Goal: Task Accomplishment & Management: Use online tool/utility

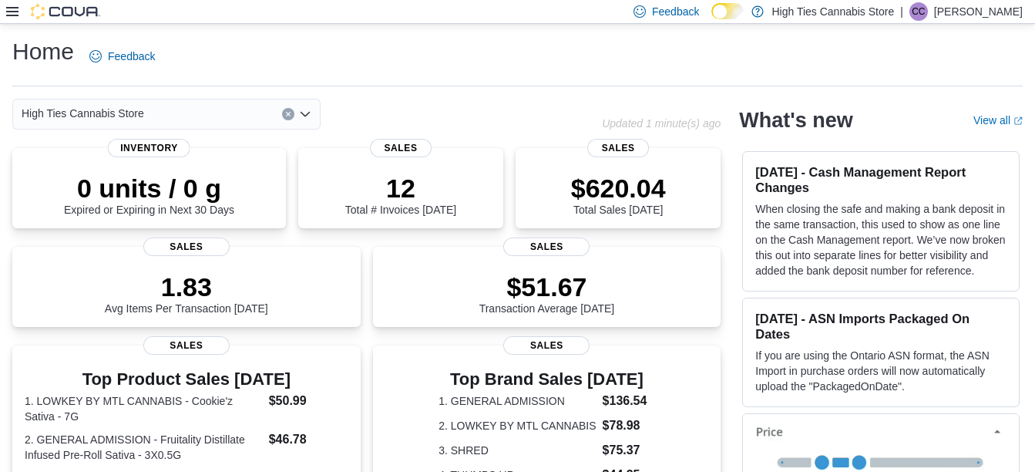
click at [7, 15] on icon at bounding box center [12, 11] width 12 height 9
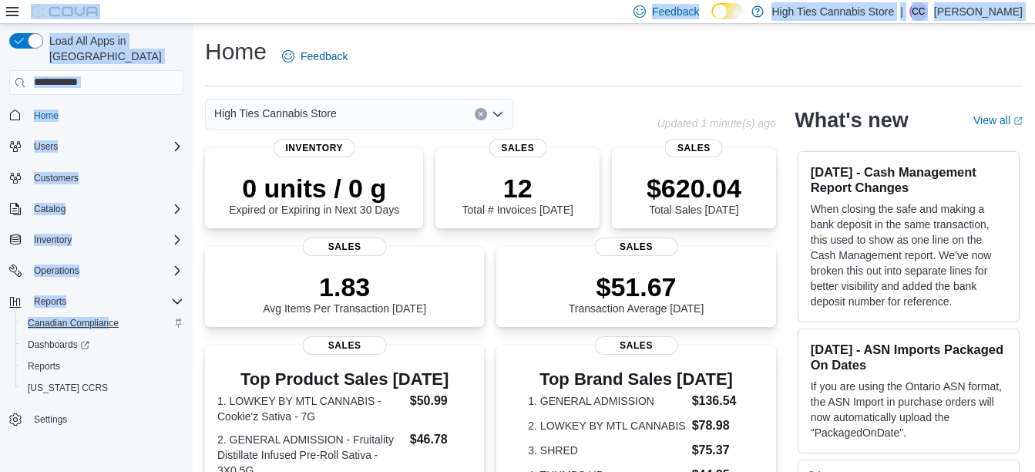
drag, startPoint x: 7, startPoint y: 15, endPoint x: 110, endPoint y: 312, distance: 314.9
click at [110, 312] on div "Feedback Dark Mode High Ties Cannabis Store | CC [PERSON_NAME] Load All Apps in…" at bounding box center [517, 474] width 1035 height 949
drag, startPoint x: 110, startPoint y: 312, endPoint x: 46, endPoint y: 348, distance: 73.1
click at [46, 360] on span "Reports" at bounding box center [44, 366] width 32 height 12
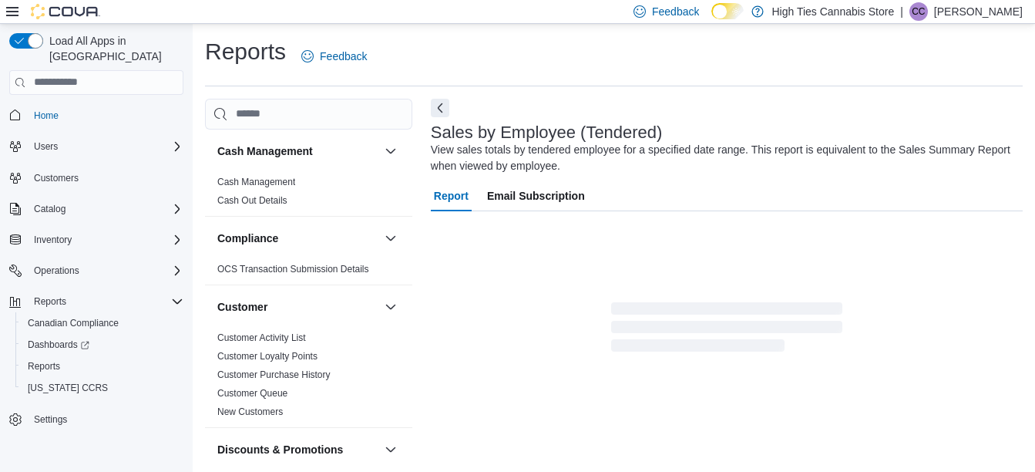
click at [437, 213] on div "Report Email Subscription" at bounding box center [727, 267] width 592 height 174
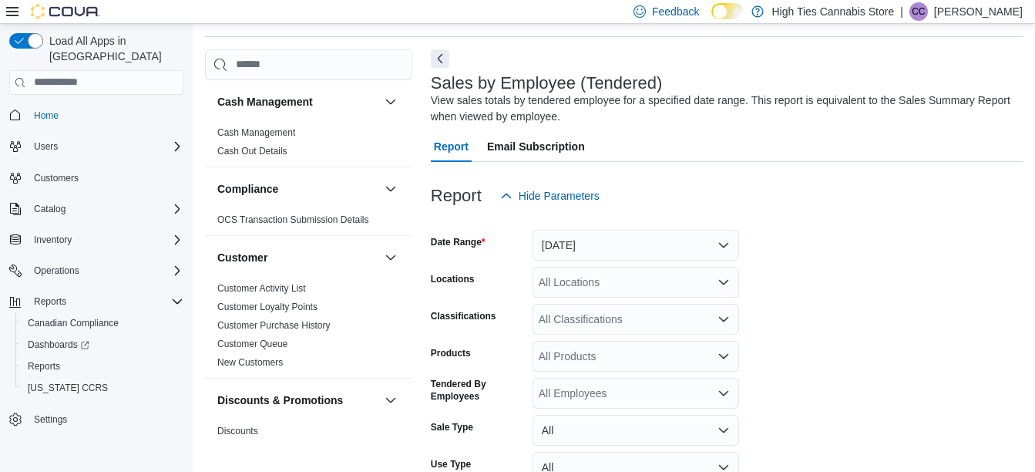
scroll to position [52, 0]
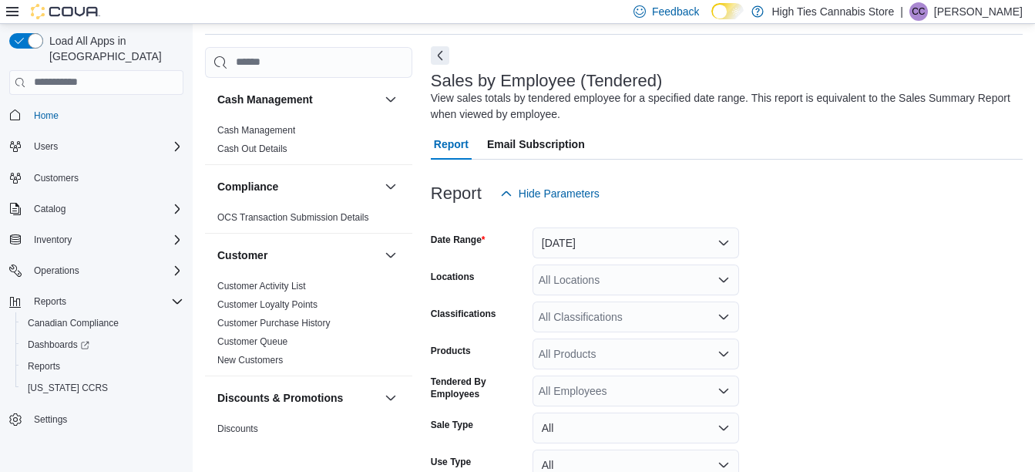
click at [439, 59] on button "Next" at bounding box center [440, 55] width 18 height 18
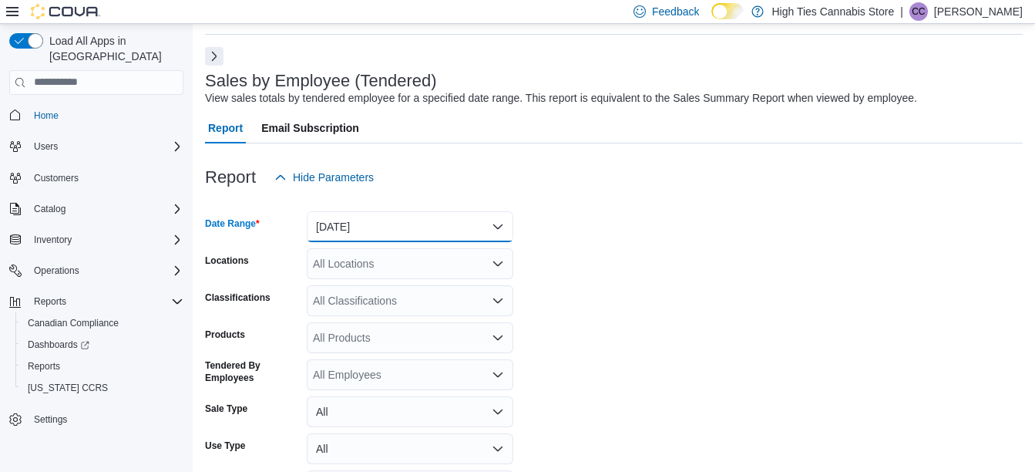
click at [369, 222] on button "[DATE]" at bounding box center [410, 226] width 207 height 31
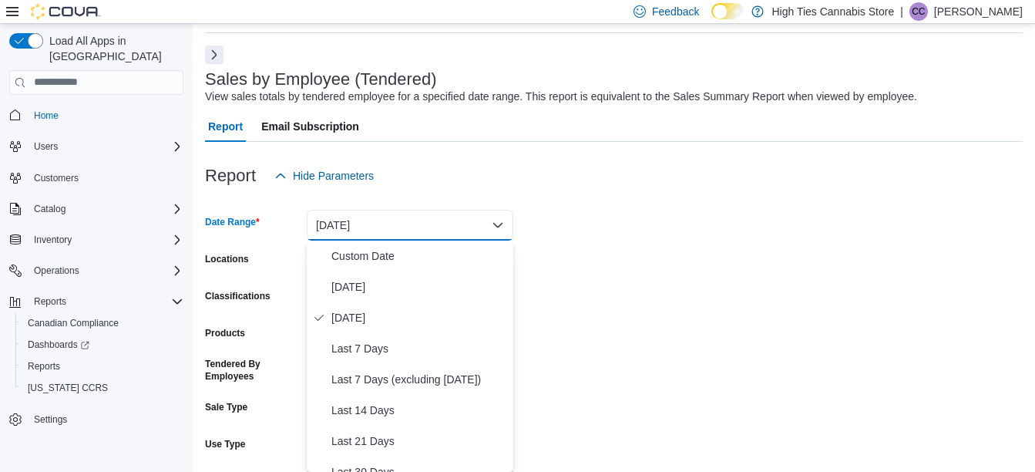
click at [369, 222] on button "[DATE]" at bounding box center [410, 225] width 207 height 31
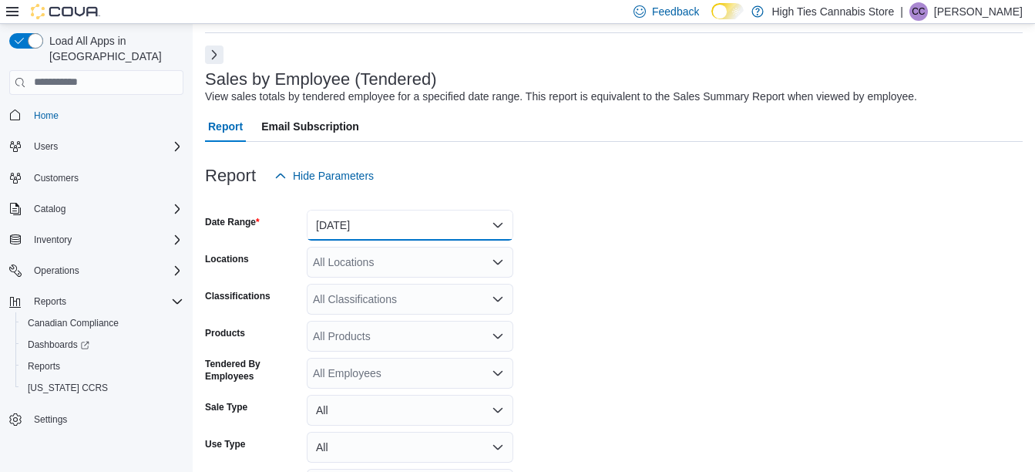
click at [369, 222] on button "[DATE]" at bounding box center [410, 225] width 207 height 31
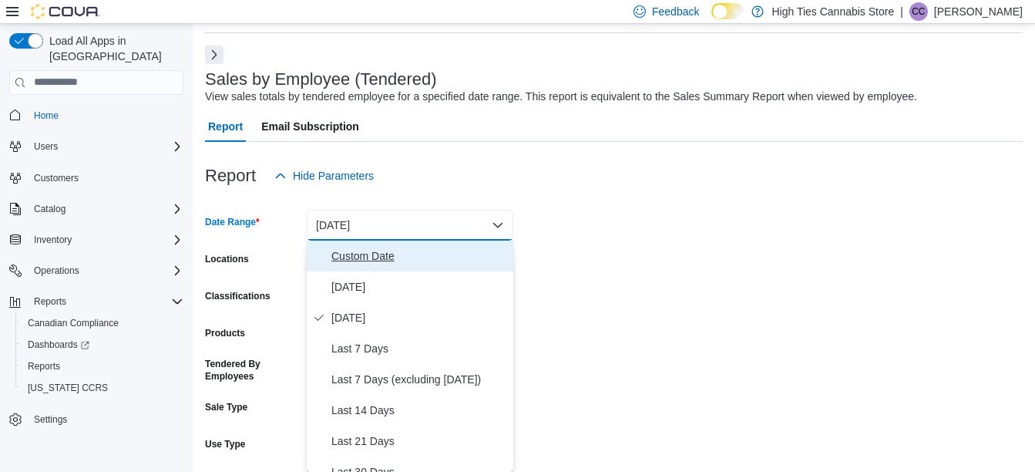
click at [382, 257] on span "Custom Date" at bounding box center [419, 256] width 176 height 18
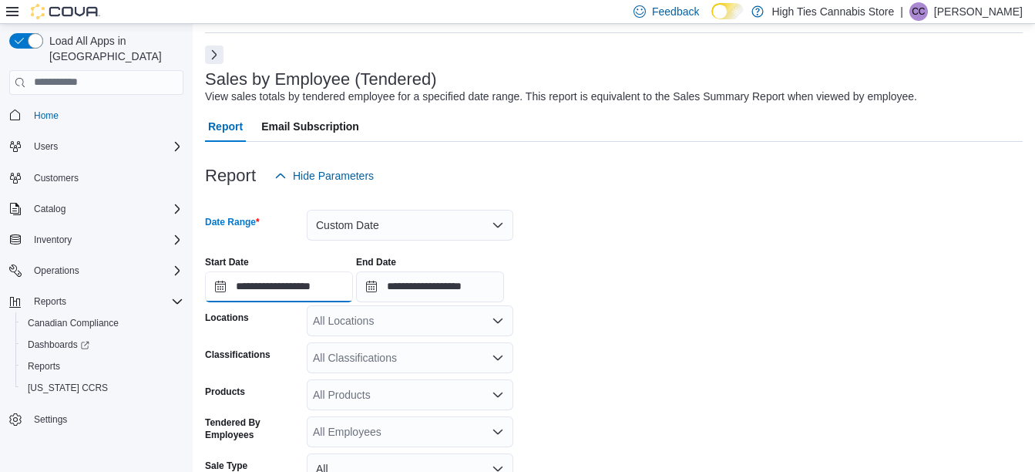
click at [300, 280] on input "**********" at bounding box center [279, 286] width 148 height 31
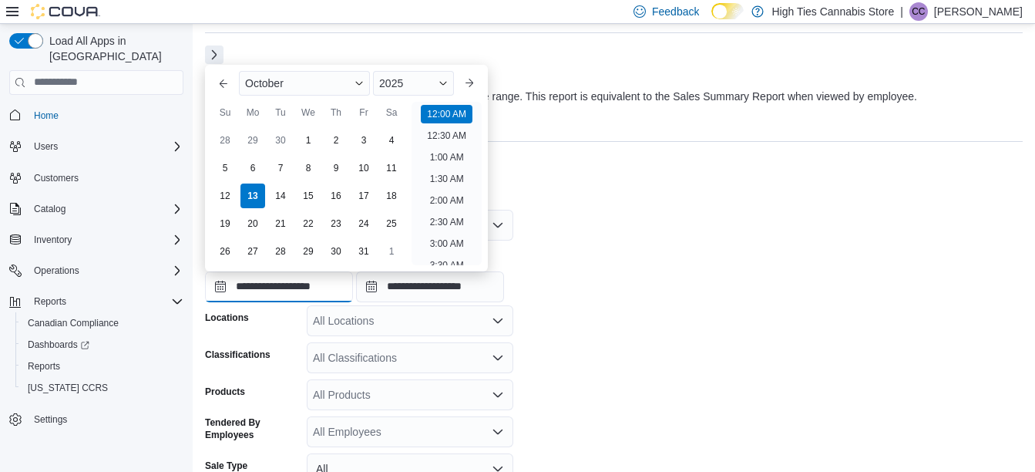
scroll to position [48, 0]
click at [386, 163] on div "11" at bounding box center [391, 167] width 27 height 27
type input "**********"
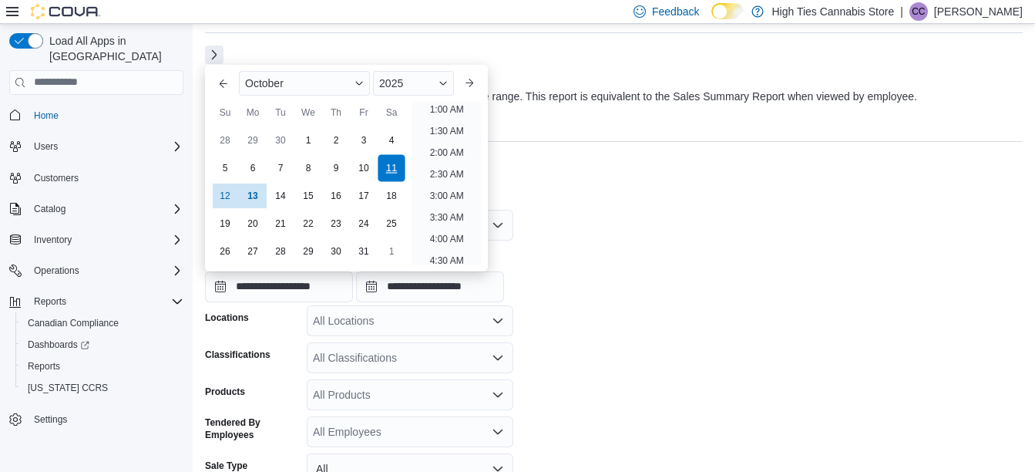
scroll to position [3, 0]
click at [597, 205] on div at bounding box center [614, 200] width 818 height 18
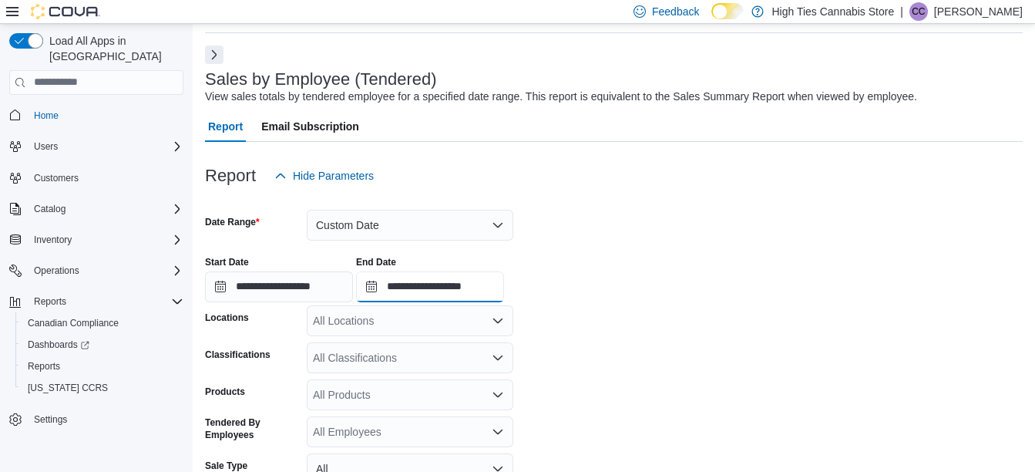
click at [467, 292] on input "**********" at bounding box center [430, 286] width 148 height 31
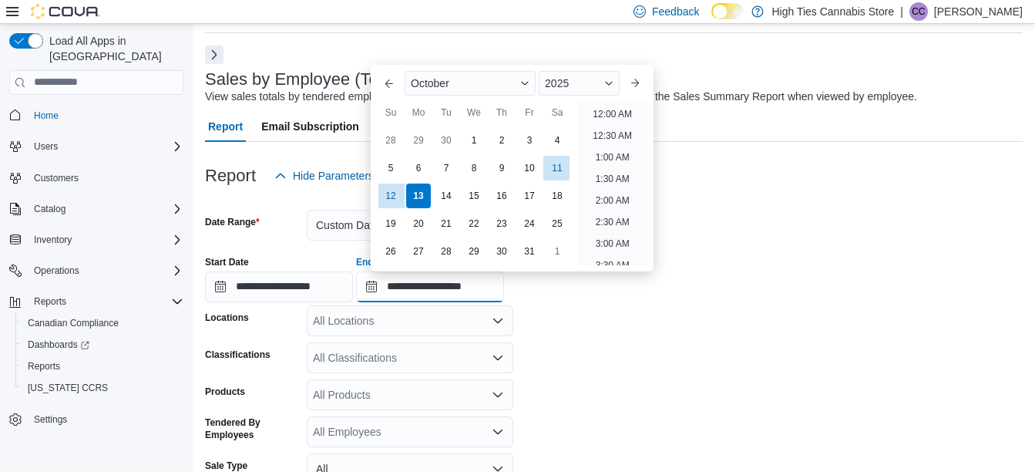
scroll to position [875, 0]
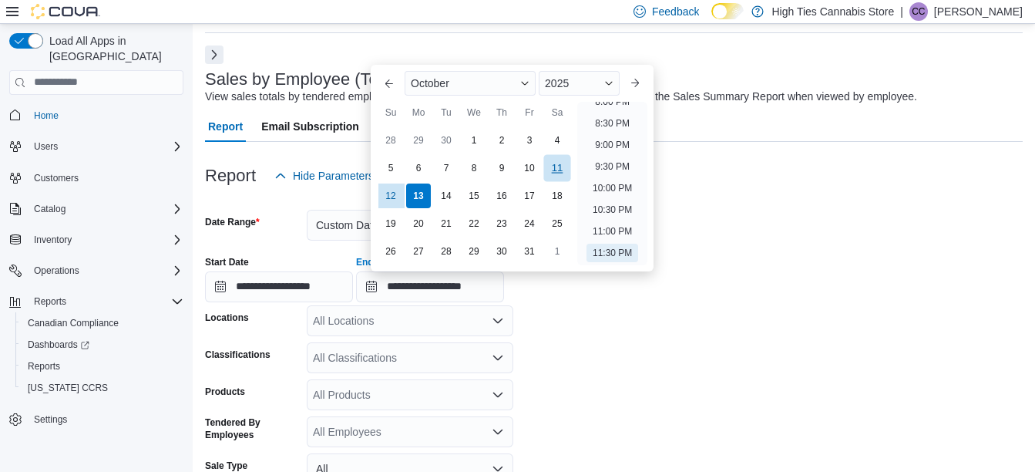
click at [559, 154] on div "11" at bounding box center [556, 167] width 27 height 27
type input "**********"
click at [706, 248] on div "**********" at bounding box center [614, 272] width 818 height 59
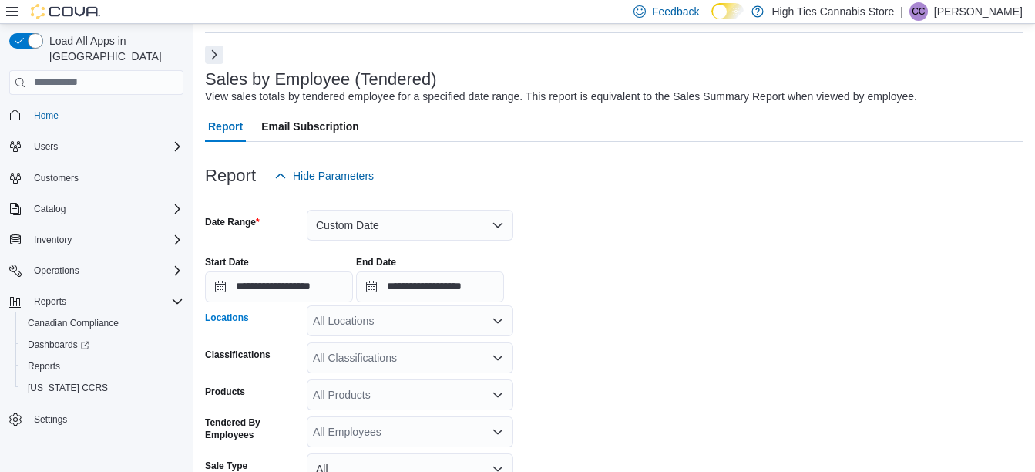
click at [423, 308] on div "All Locations" at bounding box center [410, 320] width 207 height 31
type input "***"
click at [395, 284] on button "[STREET_ADDRESS]" at bounding box center [410, 293] width 207 height 22
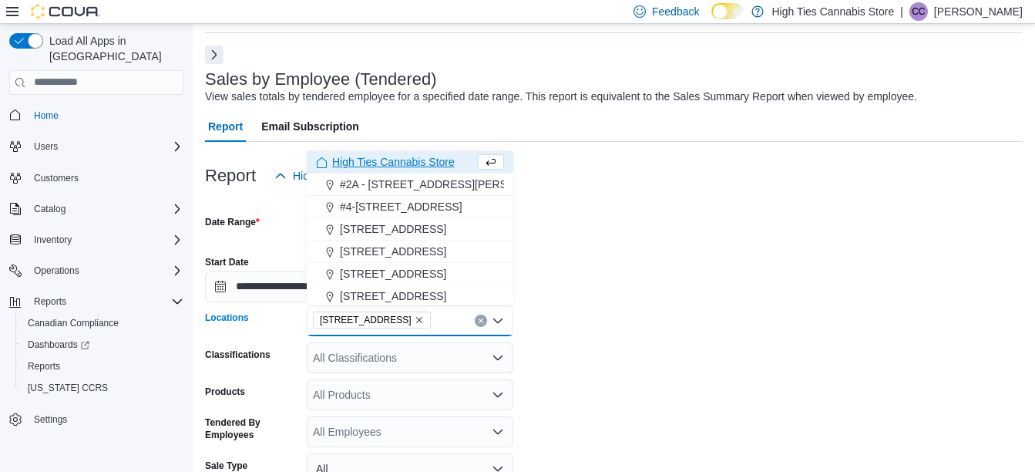
click at [694, 214] on form "**********" at bounding box center [614, 396] width 818 height 410
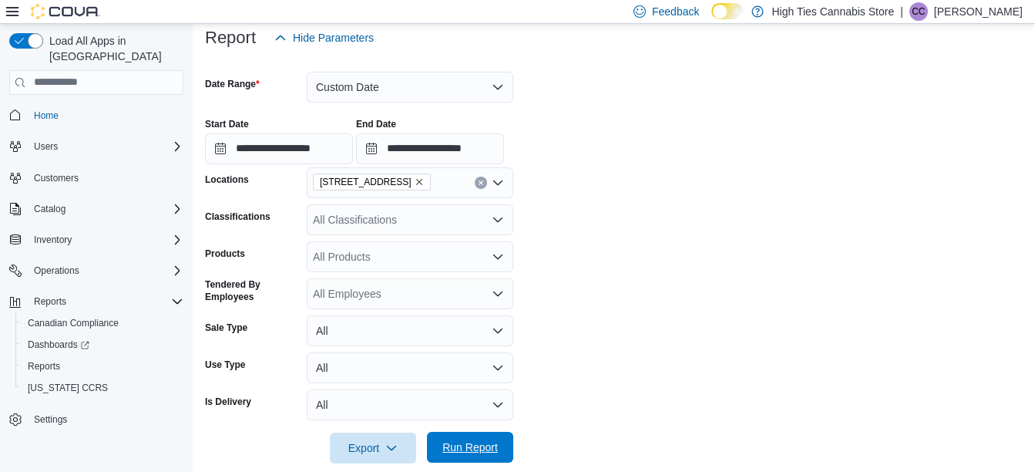
scroll to position [213, 0]
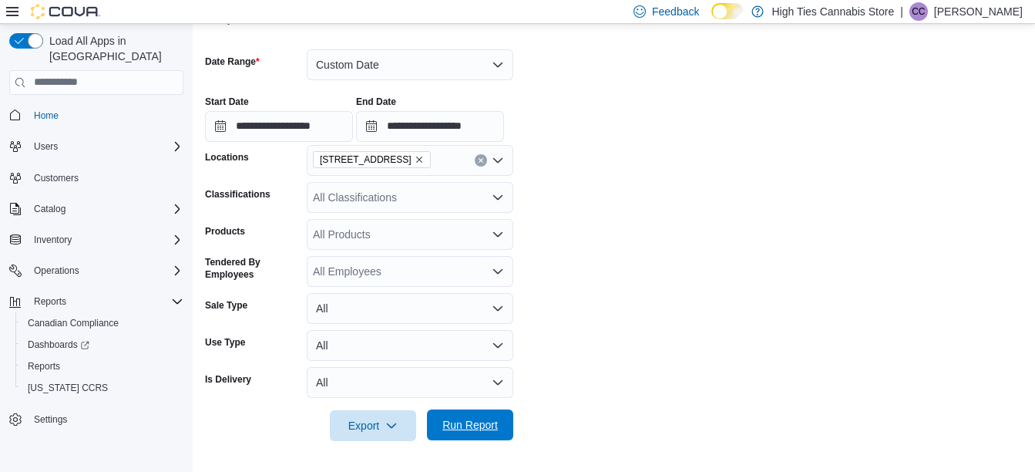
click at [464, 413] on span "Run Report" at bounding box center [470, 424] width 68 height 31
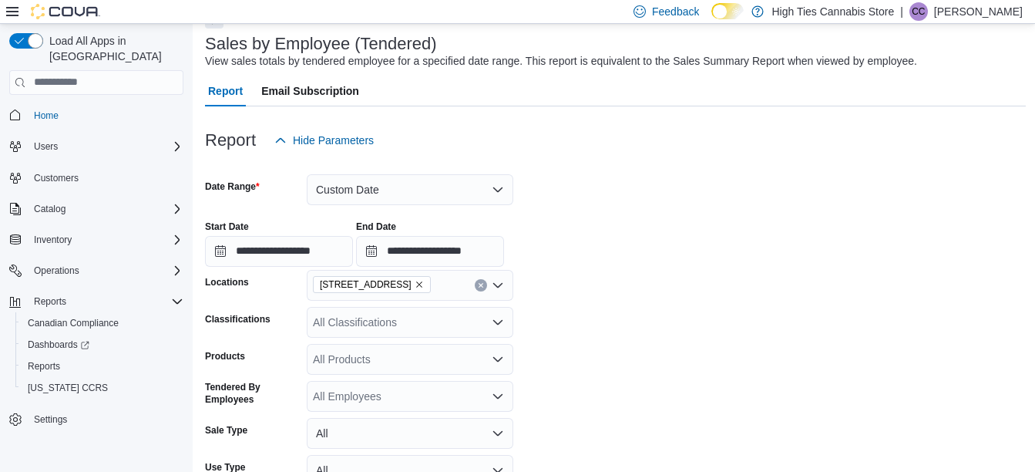
scroll to position [73, 0]
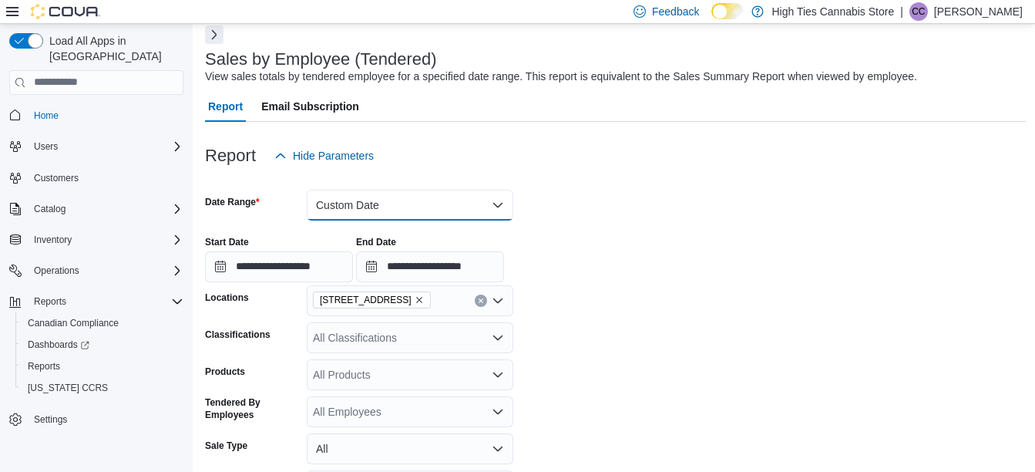
click at [382, 210] on button "Custom Date" at bounding box center [410, 205] width 207 height 31
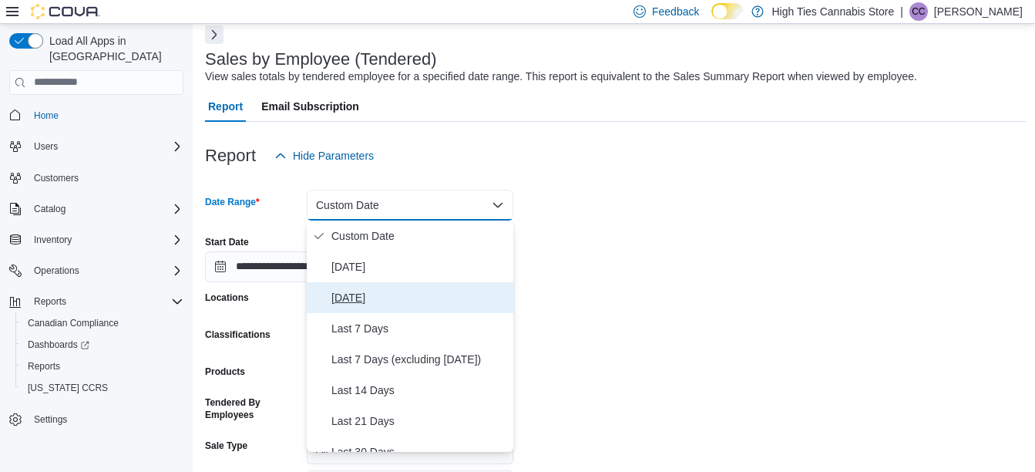
click at [348, 289] on span "[DATE]" at bounding box center [419, 297] width 176 height 18
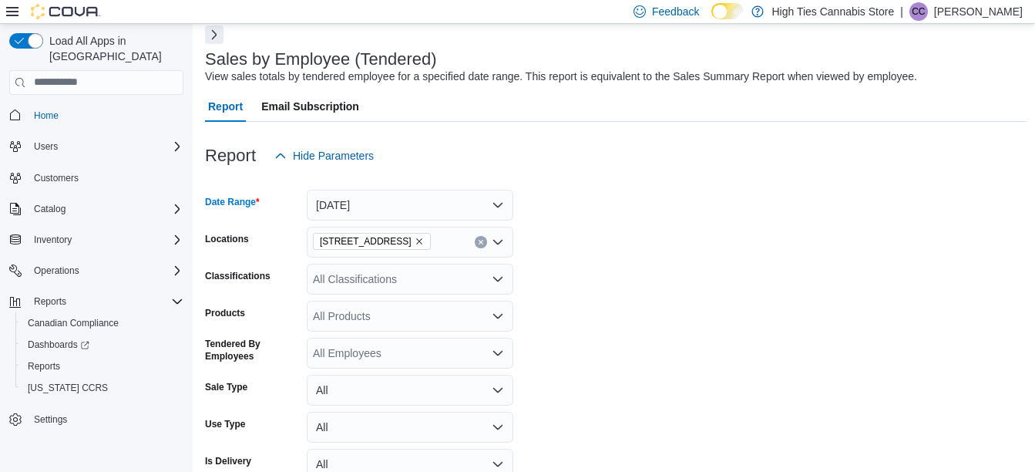
click at [646, 233] on form "Date Range [DATE] Locations [STREET_ADDRESS] Classifications All Classification…" at bounding box center [615, 346] width 821 height 351
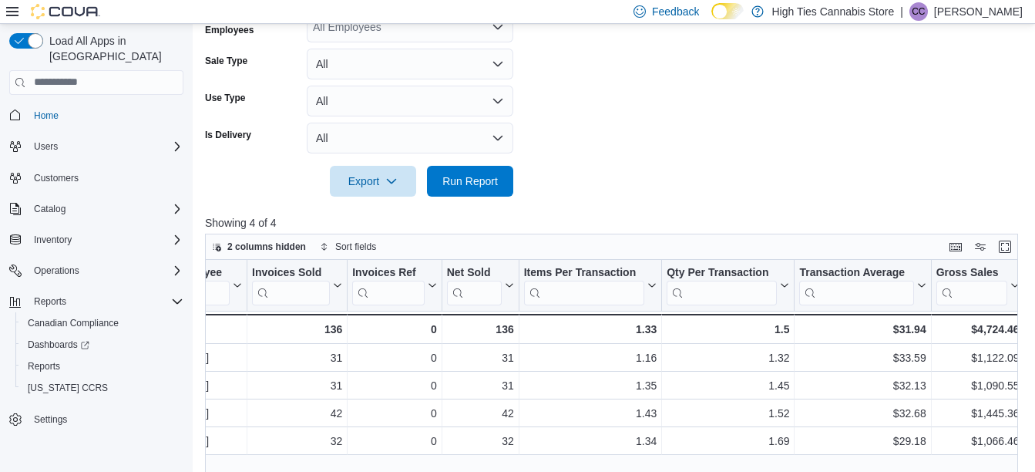
scroll to position [400, 0]
click at [468, 188] on span "Run Report" at bounding box center [470, 179] width 68 height 31
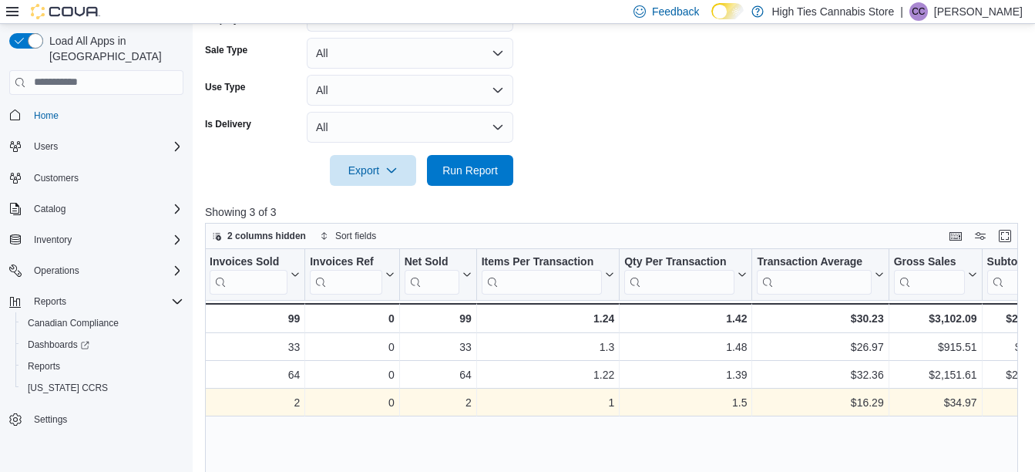
scroll to position [0, 133]
